Goal: Entertainment & Leisure: Consume media (video, audio)

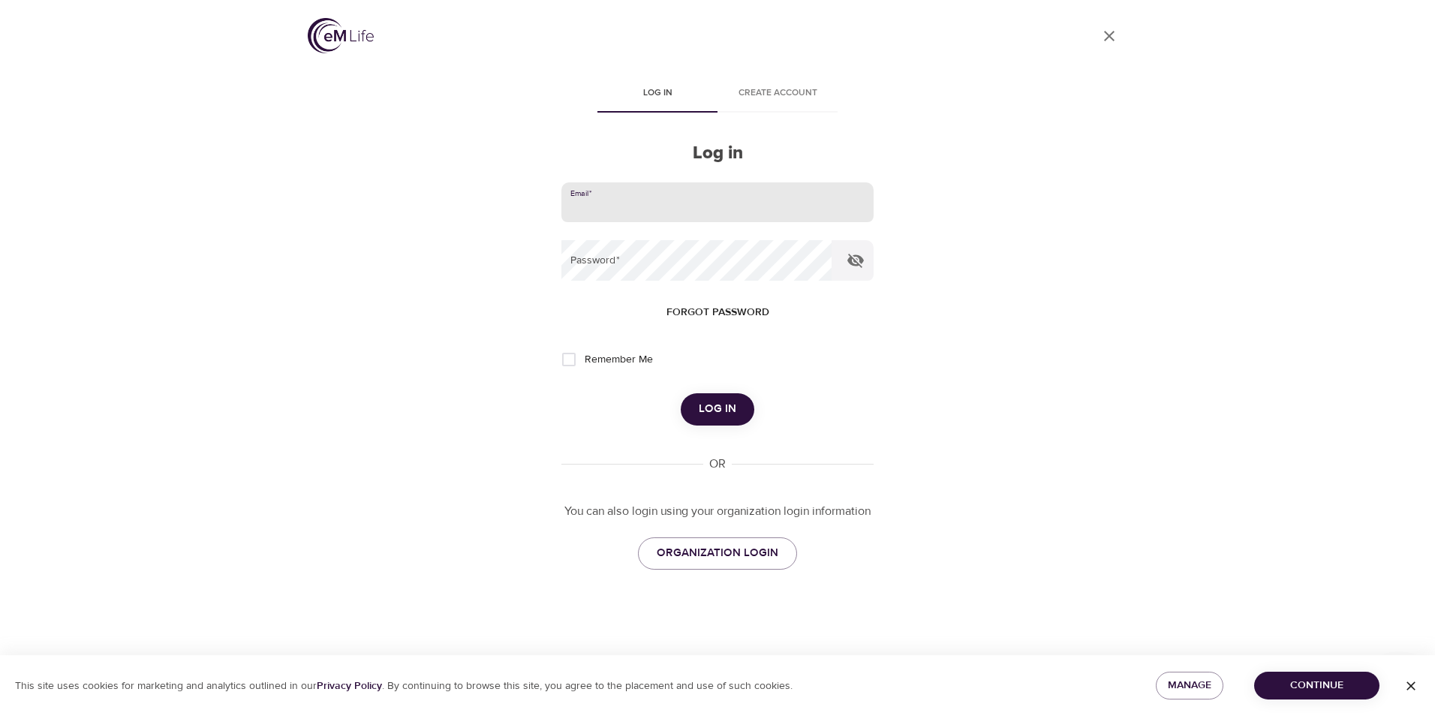
click at [627, 203] on input "email" at bounding box center [717, 202] width 312 height 41
type input "[EMAIL_ADDRESS][DOMAIN_NAME]"
click at [681, 393] on button "Log in" at bounding box center [718, 409] width 74 height 32
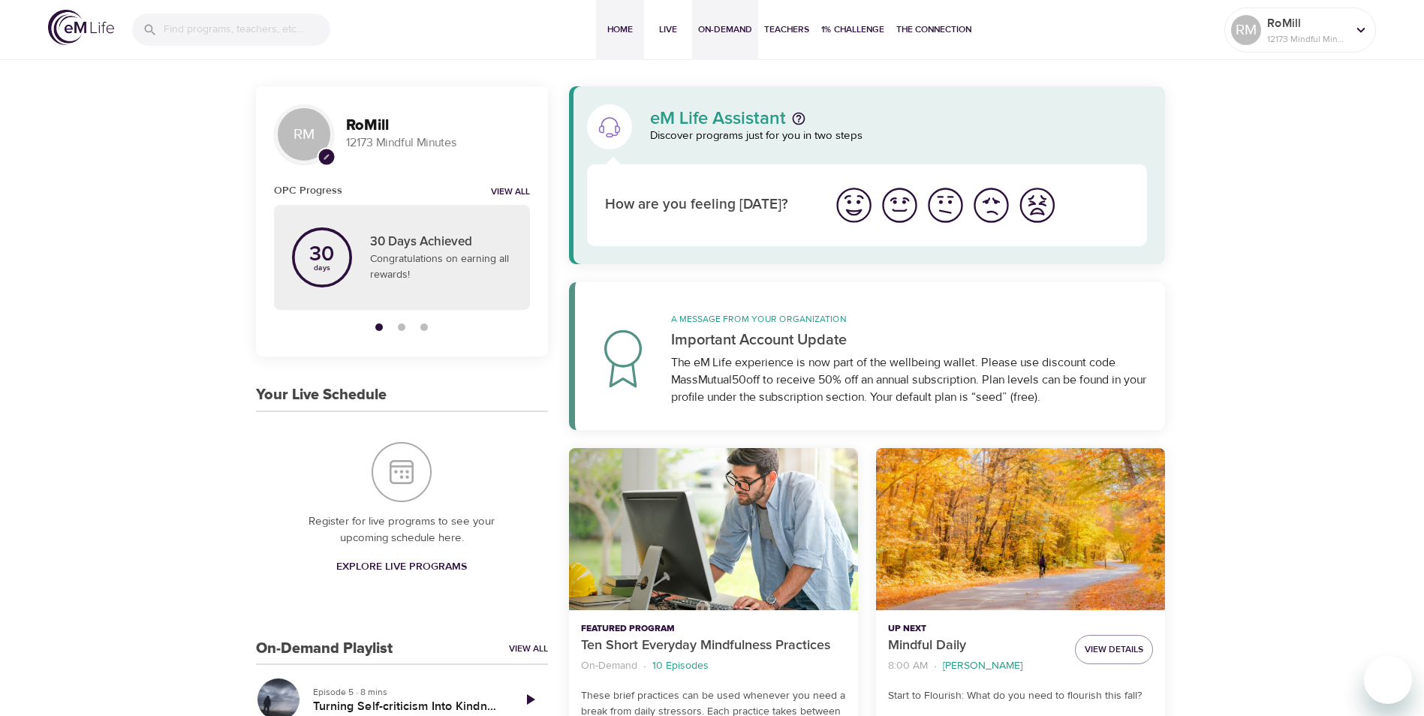
click at [723, 28] on span "On-Demand" at bounding box center [725, 30] width 54 height 16
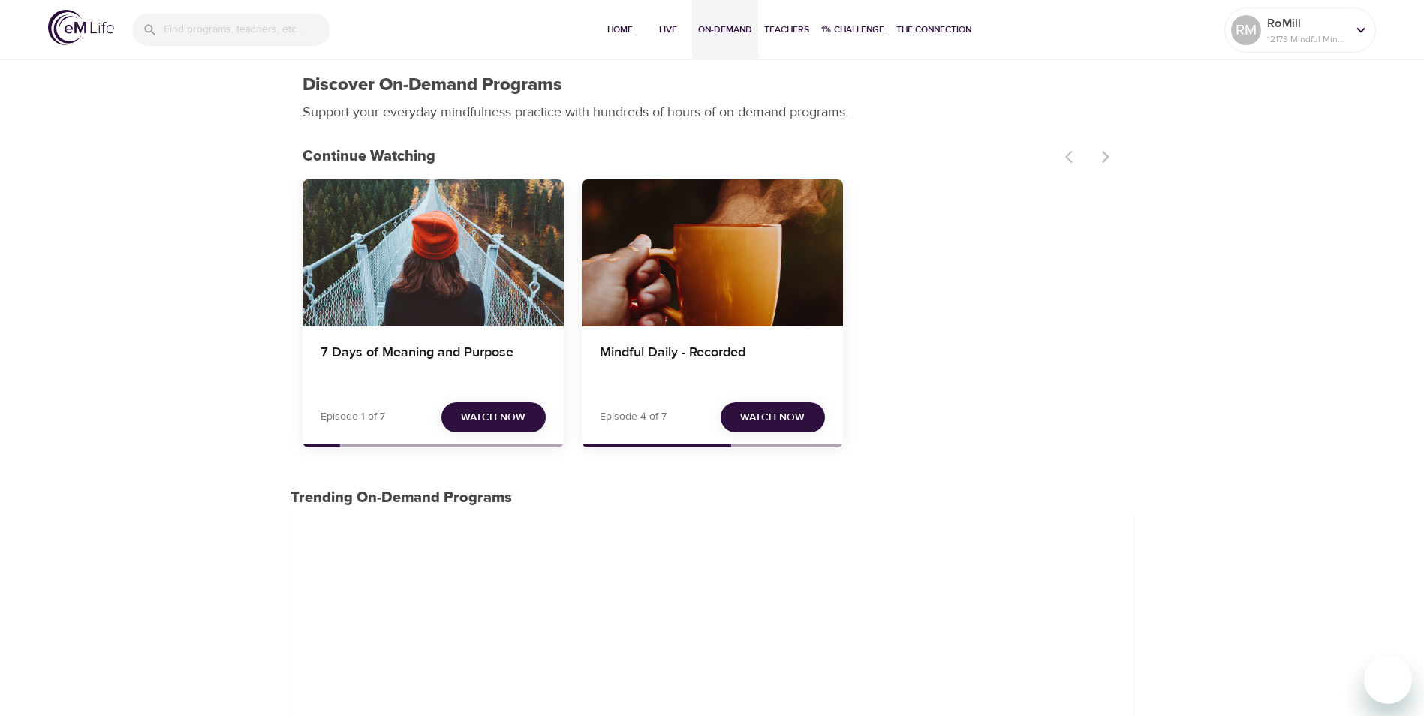
click at [497, 411] on span "Watch Now" at bounding box center [493, 417] width 65 height 19
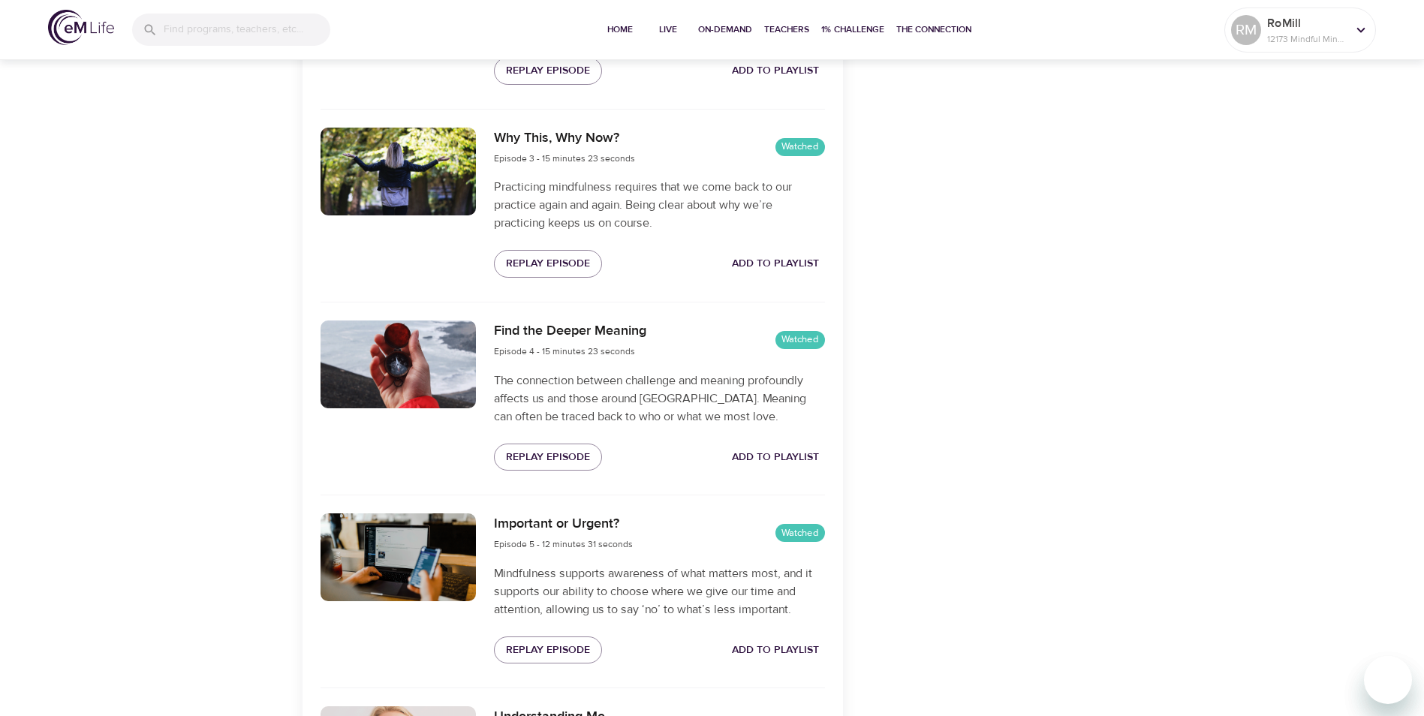
scroll to position [901, 0]
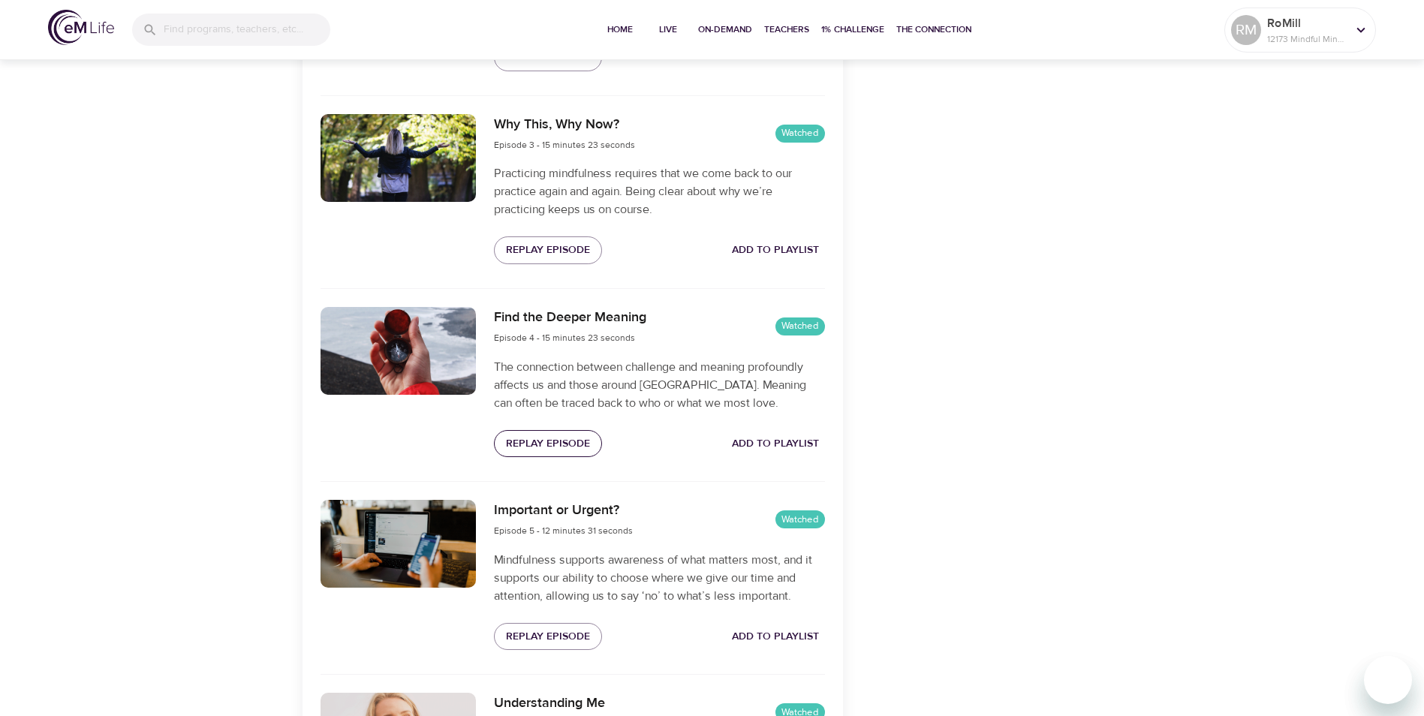
click at [541, 443] on span "Replay Episode" at bounding box center [548, 444] width 84 height 19
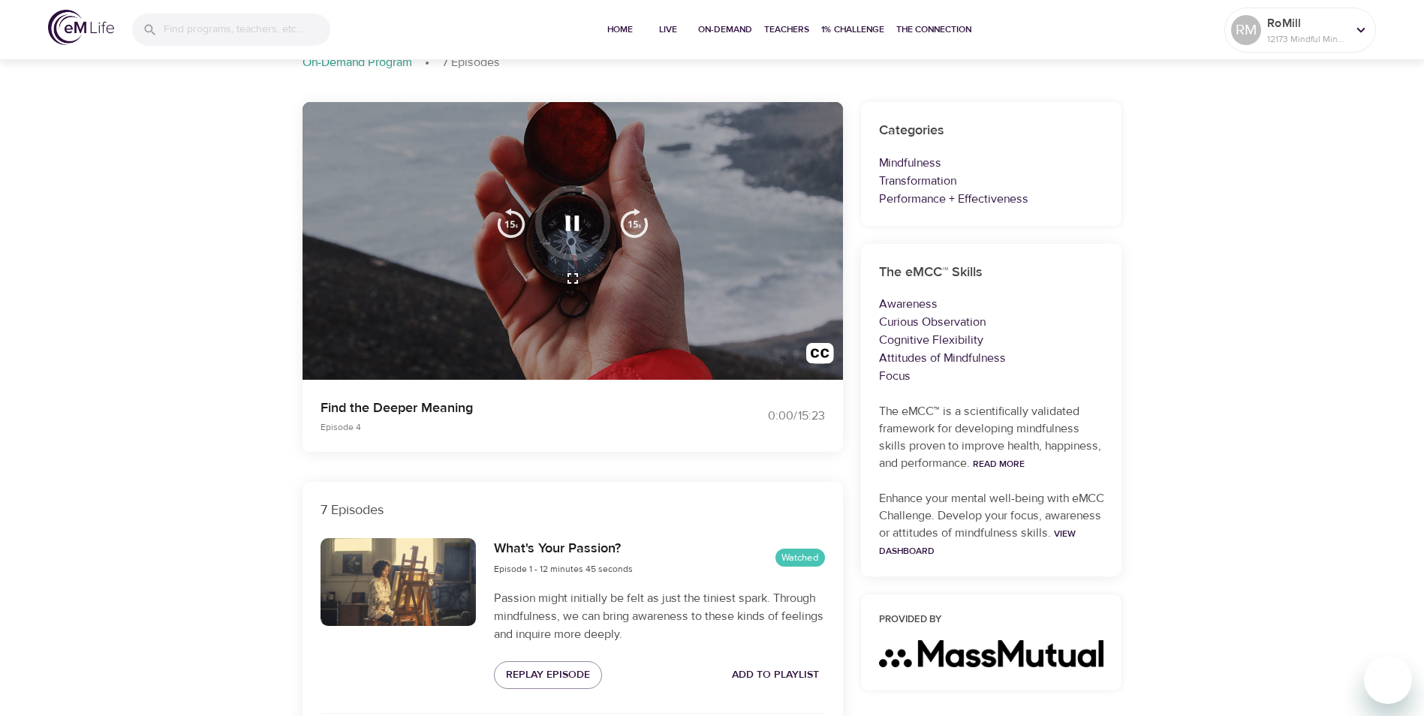
scroll to position [0, 0]
